Goal: Information Seeking & Learning: Learn about a topic

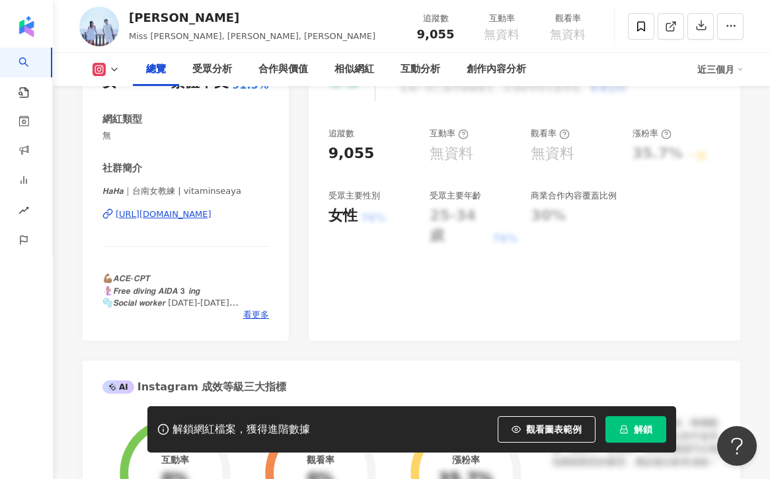
scroll to position [212, 0]
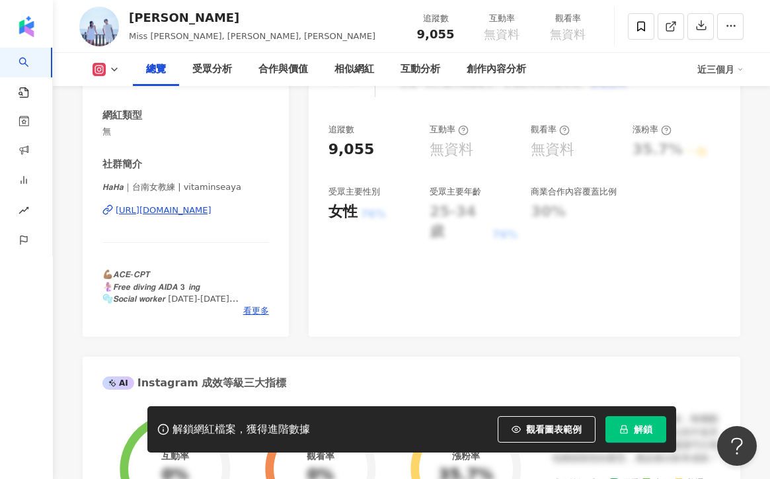
click at [201, 208] on div "[URL][DOMAIN_NAME]" at bounding box center [164, 210] width 96 height 12
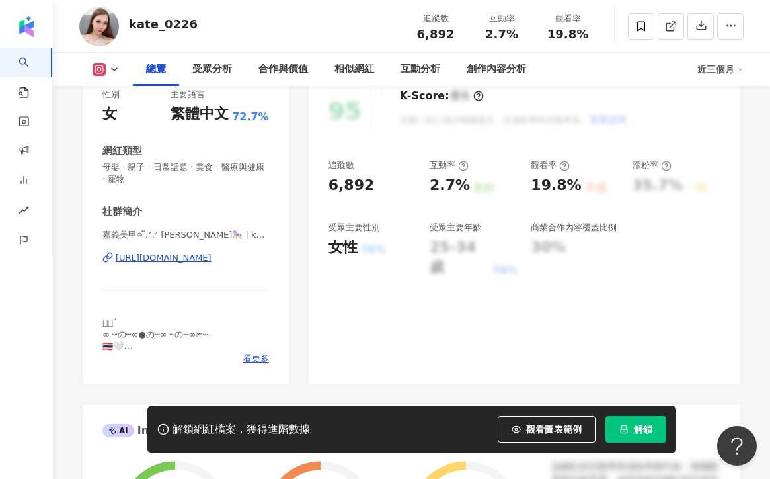
scroll to position [177, 0]
click at [212, 258] on div "https://www.instagram.com/kate_0226/" at bounding box center [164, 258] width 96 height 12
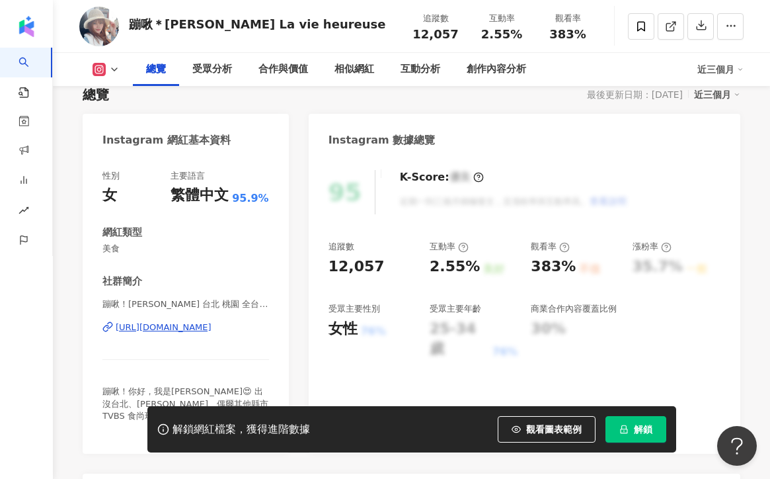
scroll to position [120, 0]
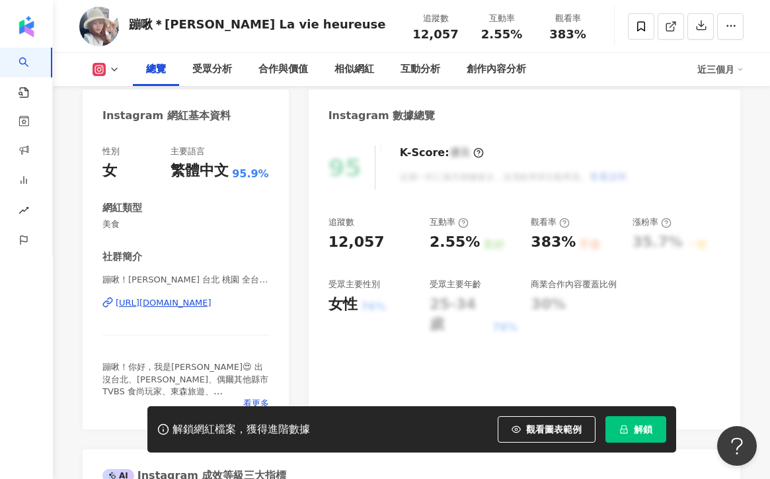
click at [194, 303] on div "https://www.instagram.com/lolita_lohas/" at bounding box center [164, 303] width 96 height 12
